Goal: Task Accomplishment & Management: Manage account settings

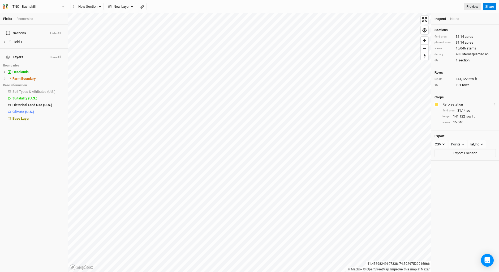
click at [224, 271] on html "Fields Economics Sections Hide All Field 1 hide Layers Show All Boundaries Head…" at bounding box center [249, 136] width 499 height 272
click at [0, 0] on html "Fields Economics Sections Hide All Field 1 hide Layers Show All Boundaries Head…" at bounding box center [249, 136] width 499 height 272
click at [104, 0] on html "Fields Economics Sections Hide All Field 1 hide Layers Show All Boundaries Head…" at bounding box center [249, 136] width 499 height 272
click at [355, 268] on div "© Mapbox © OpenStreetMap Improve this map © Maxar" at bounding box center [249, 142] width 363 height 258
click at [0, 104] on html "Fields Economics Sections Hide All Field 1 hide Layers Show All Boundaries Head…" at bounding box center [249, 136] width 499 height 272
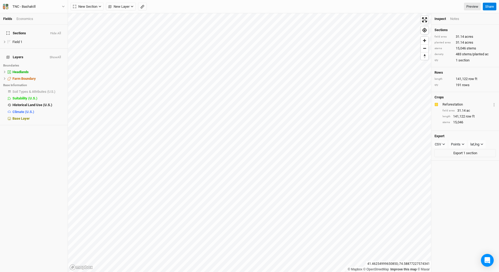
click at [170, 12] on div "Fields Economics Sections Hide All Field 1 hide Layers Show All Boundaries Head…" at bounding box center [249, 136] width 499 height 272
click at [65, 236] on div "Fields Economics Sections Hide All Field 1 hide Layers Show All Boundaries Head…" at bounding box center [249, 136] width 499 height 272
click at [3, 5] on icon "button" at bounding box center [4, 5] width 2 height 2
click at [39, 23] on button "Project Settings" at bounding box center [44, 21] width 42 height 7
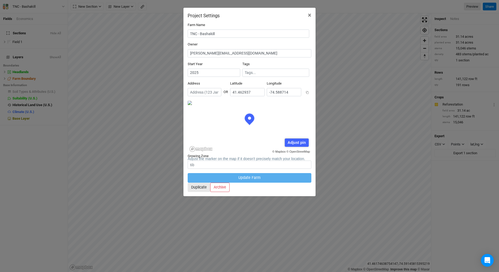
scroll to position [27, 62]
drag, startPoint x: 251, startPoint y: 84, endPoint x: 306, endPoint y: 85, distance: 55.5
click at [306, 85] on div "Address OR Latitude 41.462937 Longitude -74.588714" at bounding box center [250, 90] width 124 height 19
drag, startPoint x: 279, startPoint y: 85, endPoint x: 310, endPoint y: 85, distance: 31.1
click at [310, 85] on div "Address OR Latitude 41.462937 Longitude -74.588714" at bounding box center [250, 90] width 124 height 19
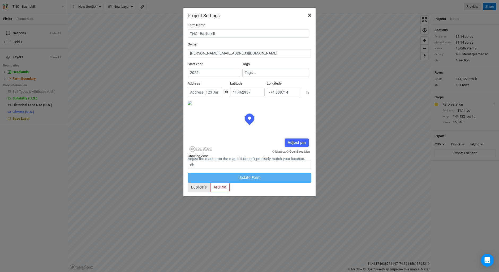
click at [311, 15] on span "×" at bounding box center [309, 14] width 3 height 7
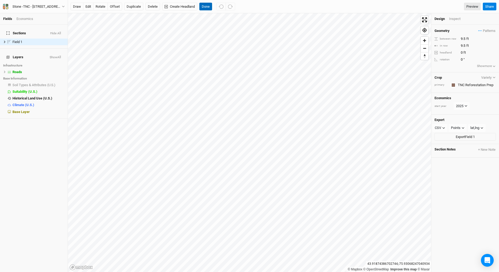
click at [205, 7] on button "Done" at bounding box center [205, 7] width 13 height 8
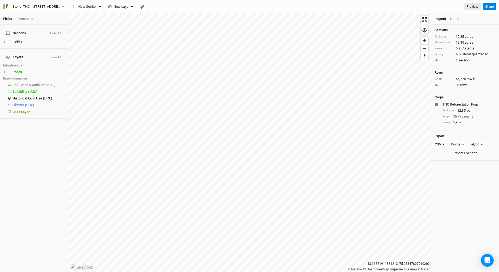
click at [5, 6] on icon "button" at bounding box center [4, 5] width 2 height 2
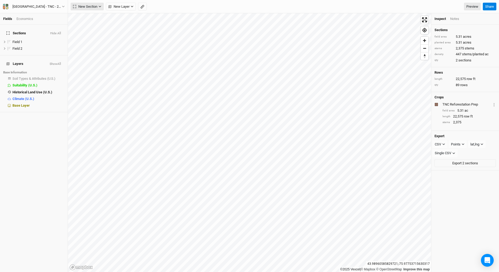
click at [89, 6] on span "New Section" at bounding box center [85, 6] width 24 height 5
click at [90, 16] on div "Grid" at bounding box center [86, 17] width 8 height 6
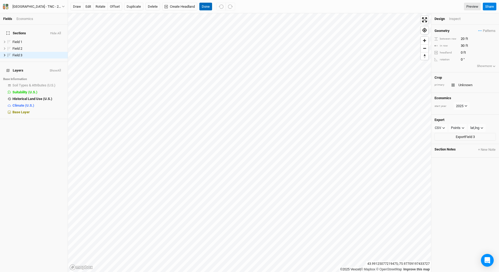
click at [205, 5] on button "Done" at bounding box center [205, 7] width 13 height 8
click at [463, 86] on input "Unknown" at bounding box center [476, 85] width 39 height 6
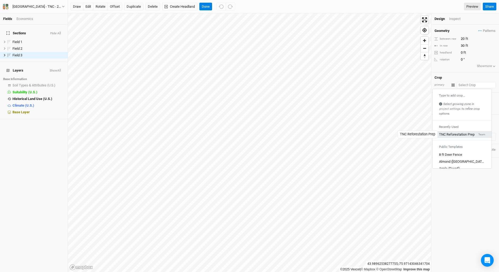
click at [453, 134] on div "TNC Reforestation Prep" at bounding box center [457, 134] width 36 height 5
type input "10"
type input "TNC Reforestation Prep"
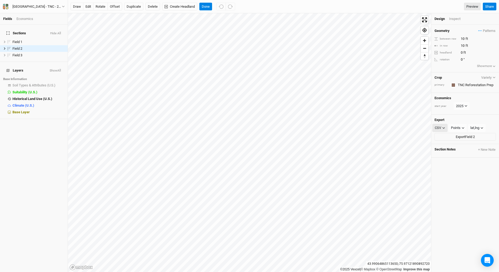
click at [444, 127] on icon "button" at bounding box center [443, 127] width 3 height 3
click at [442, 172] on span "SHP" at bounding box center [443, 171] width 8 height 6
click at [463, 127] on icon "button" at bounding box center [463, 127] width 3 height 3
click at [204, 8] on button "Done" at bounding box center [205, 7] width 13 height 8
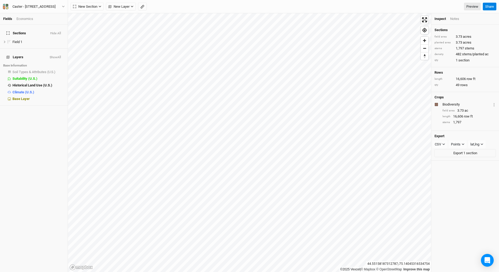
click at [333, 271] on html "Fields Economics Sections Hide All Field 1 hide Layers Show All Base Informatio…" at bounding box center [249, 136] width 499 height 272
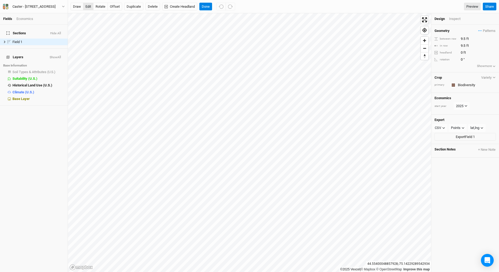
click at [89, 6] on button "edit" at bounding box center [88, 7] width 10 height 8
click at [102, 7] on button "rotate" at bounding box center [100, 7] width 15 height 8
type input "341.5"
click at [89, 5] on button "edit" at bounding box center [88, 7] width 10 height 8
click at [205, 3] on button "Done" at bounding box center [205, 7] width 13 height 8
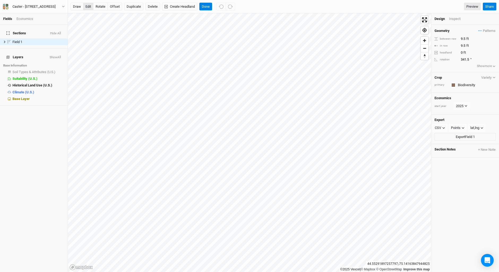
click at [88, 8] on button "edit" at bounding box center [88, 7] width 10 height 8
click at [207, 7] on button "Done" at bounding box center [205, 7] width 13 height 8
click at [87, 6] on button "edit" at bounding box center [88, 7] width 10 height 8
click at [204, 6] on button "Done" at bounding box center [205, 7] width 13 height 8
click at [87, 5] on button "edit" at bounding box center [88, 7] width 10 height 8
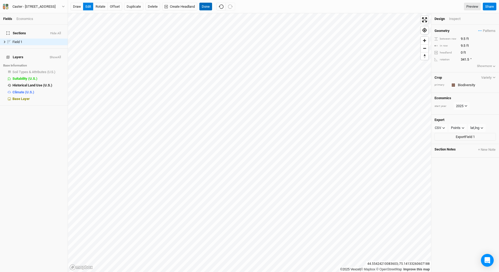
click at [205, 6] on button "Done" at bounding box center [205, 7] width 13 height 8
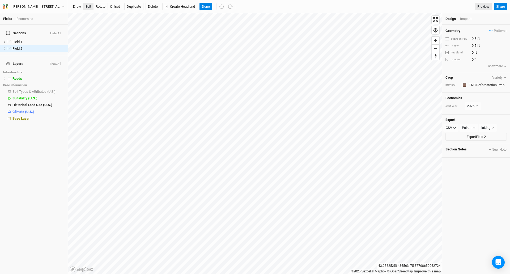
click at [88, 6] on button "edit" at bounding box center [88, 7] width 10 height 8
click at [101, 6] on button "rotate" at bounding box center [100, 7] width 15 height 8
type input "358.9"
click at [208, 5] on button "Done" at bounding box center [205, 7] width 13 height 8
click at [85, 6] on button "edit" at bounding box center [88, 7] width 10 height 8
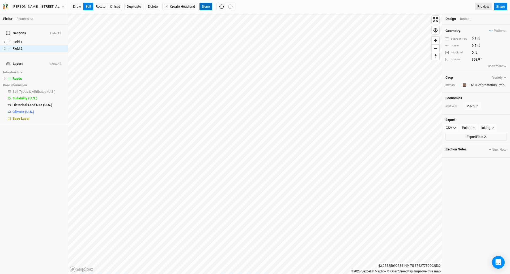
click at [206, 8] on button "Done" at bounding box center [205, 7] width 13 height 8
click at [87, 6] on button "edit" at bounding box center [88, 7] width 10 height 8
drag, startPoint x: 99, startPoint y: 4, endPoint x: 105, endPoint y: 13, distance: 10.8
click at [101, 7] on button "rotate" at bounding box center [100, 7] width 15 height 8
type input "7.2"
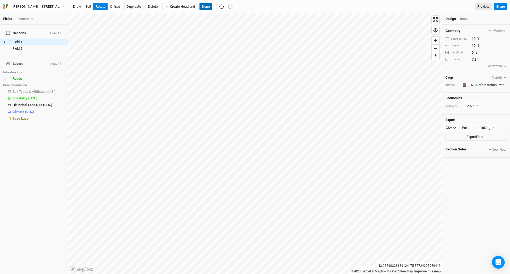
click at [204, 5] on button "Done" at bounding box center [205, 7] width 13 height 8
click at [85, 5] on button "edit" at bounding box center [88, 7] width 10 height 8
click at [208, 6] on button "Done" at bounding box center [205, 7] width 13 height 8
click at [89, 6] on button "edit" at bounding box center [88, 7] width 10 height 8
click at [206, 7] on button "Done" at bounding box center [205, 7] width 13 height 8
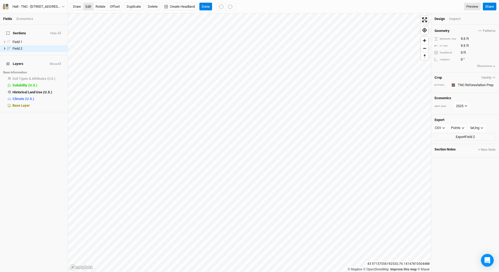
click at [91, 8] on button "edit" at bounding box center [88, 7] width 10 height 8
click at [115, 7] on button "offset" at bounding box center [114, 7] width 15 height 8
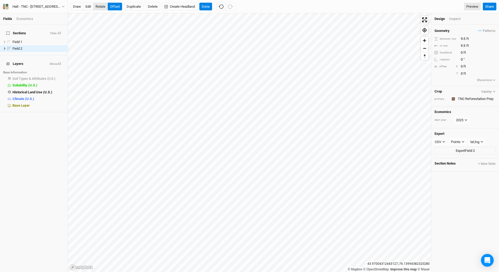
click at [101, 6] on button "rotate" at bounding box center [100, 7] width 15 height 8
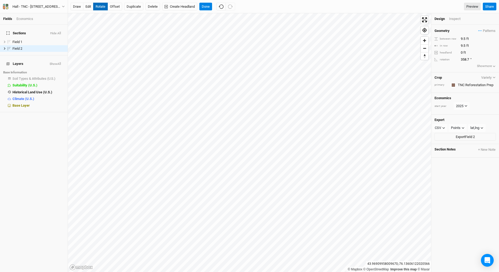
type input "358.4"
click at [88, 5] on button "edit" at bounding box center [88, 7] width 10 height 8
click at [205, 6] on button "Done" at bounding box center [205, 7] width 13 height 8
click at [87, 6] on button "edit" at bounding box center [88, 7] width 10 height 8
click at [98, 7] on button "rotate" at bounding box center [100, 7] width 15 height 8
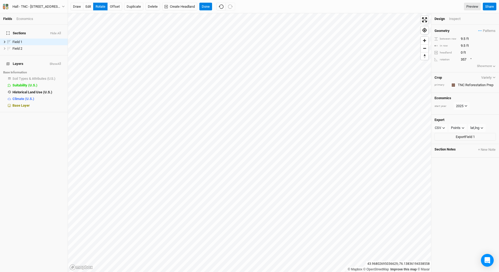
type input "356.8"
click at [89, 6] on button "edit" at bounding box center [88, 7] width 10 height 8
click at [5, 5] on icon "button" at bounding box center [5, 6] width 5 height 5
click at [42, 21] on button "Project Settings" at bounding box center [44, 21] width 42 height 7
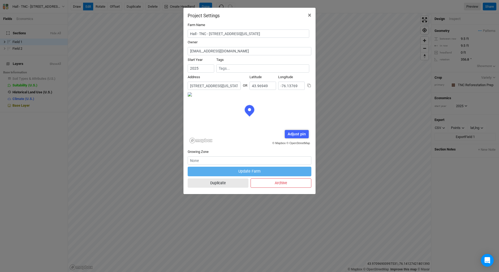
scroll to position [27, 62]
drag, startPoint x: 296, startPoint y: 33, endPoint x: 209, endPoint y: 35, distance: 86.3
click at [209, 35] on input "Hall - TNC - 18288 South Shore Road, Dexter, New York 13634" at bounding box center [249, 33] width 122 height 8
click at [311, 14] on span "×" at bounding box center [309, 14] width 3 height 7
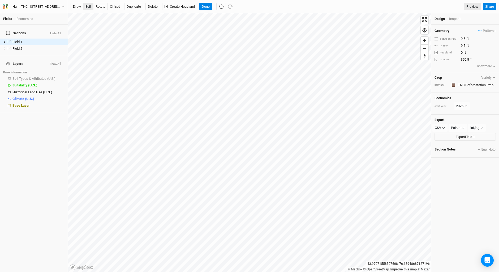
click at [88, 7] on button "edit" at bounding box center [88, 7] width 10 height 8
click at [205, 5] on button "Done" at bounding box center [205, 7] width 13 height 8
click at [89, 3] on button "edit" at bounding box center [88, 7] width 10 height 8
click at [205, 4] on button "Done" at bounding box center [205, 7] width 13 height 8
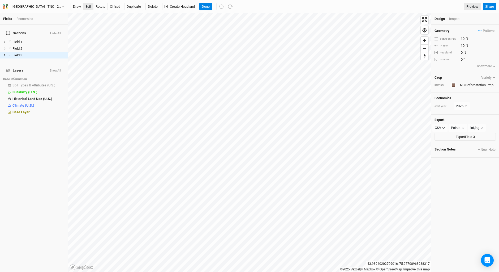
click at [85, 6] on button "edit" at bounding box center [88, 7] width 10 height 8
click at [48, 5] on div "[GEOGRAPHIC_DATA] - TNC - 22372 [GEOGRAPHIC_DATA][US_STATE], [GEOGRAPHIC_DATA]" at bounding box center [36, 6] width 49 height 5
click at [26, 187] on div "Sections Hide All Field 1 hide Field 2 hide Field 3 hide Layers Show All Base I…" at bounding box center [34, 148] width 68 height 247
click at [87, 5] on button "edit" at bounding box center [88, 7] width 10 height 8
click at [101, 5] on button "rotate" at bounding box center [100, 7] width 15 height 8
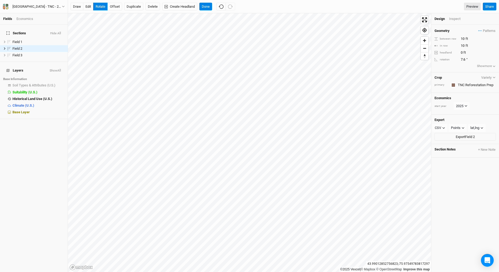
type input "7.9"
click at [205, 6] on button "Done" at bounding box center [205, 7] width 13 height 8
click at [87, 6] on button "edit" at bounding box center [88, 7] width 10 height 8
click at [203, 4] on button "Done" at bounding box center [205, 7] width 13 height 8
click at [88, 5] on button "edit" at bounding box center [88, 7] width 10 height 8
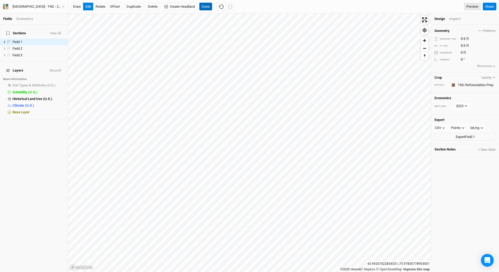
click at [207, 6] on button "Done" at bounding box center [205, 7] width 13 height 8
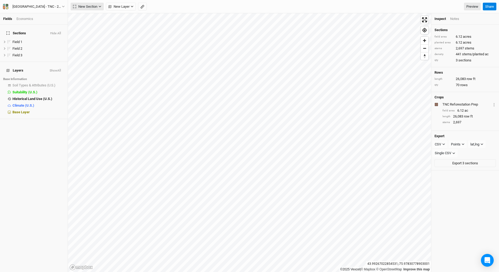
click at [85, 7] on span "New Section" at bounding box center [85, 6] width 24 height 5
click at [85, 16] on div "Grid" at bounding box center [86, 17] width 8 height 6
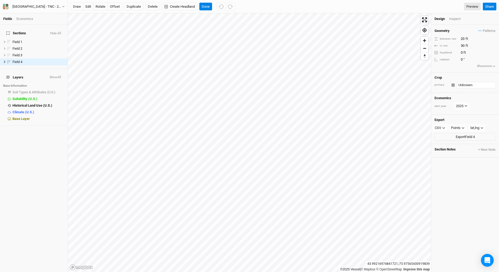
click at [458, 84] on input "Unknown" at bounding box center [476, 85] width 39 height 6
click at [461, 135] on div "TNC Reforestation Prep" at bounding box center [457, 134] width 36 height 5
type input "10"
type input "TNC Reforestation Prep"
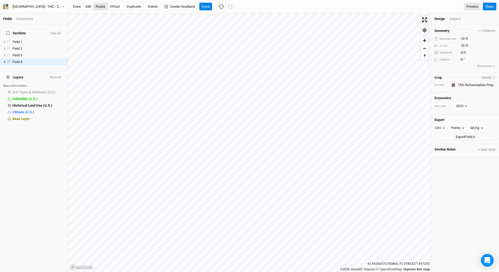
click at [102, 6] on button "rotate" at bounding box center [100, 7] width 15 height 8
type input "287.7"
click at [89, 7] on button "edit" at bounding box center [88, 7] width 10 height 8
click at [27, 60] on div "Field 4" at bounding box center [31, 62] width 38 height 4
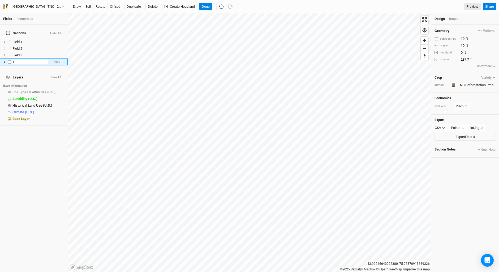
type input "1A"
click at [41, 138] on div "Sections Hide All Field 1 hide Field 2 hide Field 3 hide 1A hide Layers Show Al…" at bounding box center [34, 148] width 68 height 247
click at [22, 46] on span "Field 1" at bounding box center [17, 48] width 10 height 4
click at [24, 45] on li "Field 1 hide" at bounding box center [34, 48] width 68 height 7
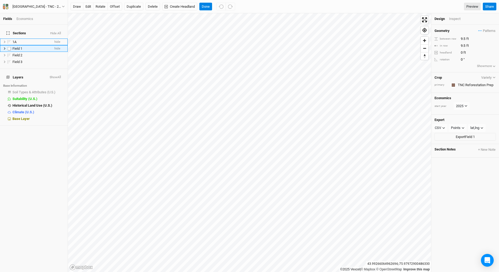
click at [24, 46] on div "Field 1" at bounding box center [31, 48] width 38 height 4
type input "1B"
click at [53, 141] on div "Sections Hide All 1A hide 1B hide Field 2 hide Field 3 hide Layers Show All Bas…" at bounding box center [34, 148] width 68 height 247
click at [88, 6] on button "edit" at bounding box center [88, 7] width 10 height 8
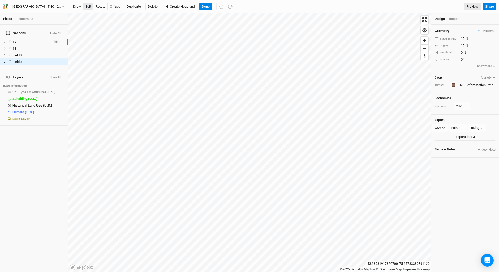
click at [88, 7] on button "edit" at bounding box center [88, 7] width 10 height 8
click at [207, 4] on button "Done" at bounding box center [205, 7] width 13 height 8
click at [88, 6] on button "edit" at bounding box center [88, 7] width 10 height 8
click at [118, 6] on button "offset" at bounding box center [114, 7] width 15 height 8
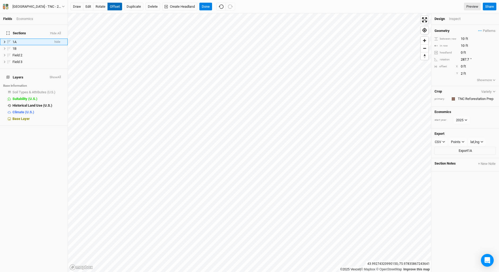
type input "3"
click at [206, 7] on button "Done" at bounding box center [205, 7] width 13 height 8
click at [208, 6] on button "Done" at bounding box center [205, 7] width 13 height 8
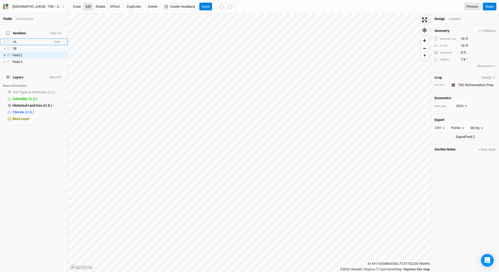
click at [89, 7] on button "edit" at bounding box center [88, 7] width 10 height 8
click at [88, 7] on button "edit" at bounding box center [88, 7] width 10 height 8
click at [208, 7] on button "Done" at bounding box center [205, 7] width 13 height 8
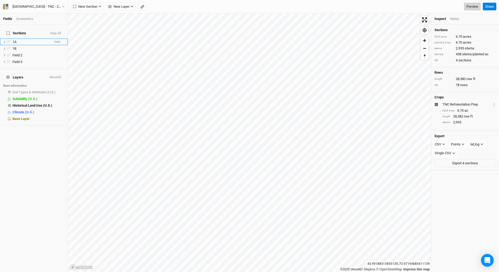
click at [475, 6] on link "Preview" at bounding box center [472, 7] width 17 height 8
